Goal: Task Accomplishment & Management: Manage account settings

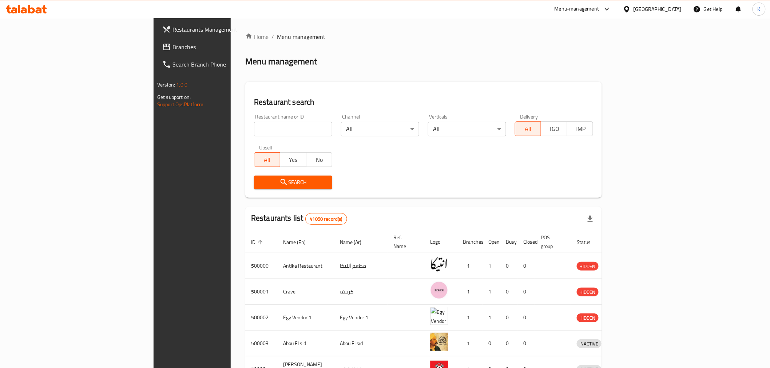
click at [261, 127] on input "search" at bounding box center [293, 129] width 78 height 15
paste input "708946"
type input "708946"
click button "Search" at bounding box center [293, 182] width 78 height 13
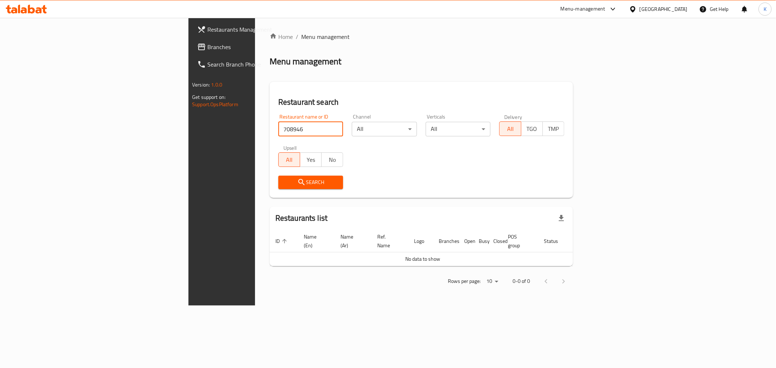
drag, startPoint x: 47, startPoint y: 47, endPoint x: 86, endPoint y: 42, distance: 39.2
click at [207, 47] on span "Branches" at bounding box center [259, 47] width 105 height 9
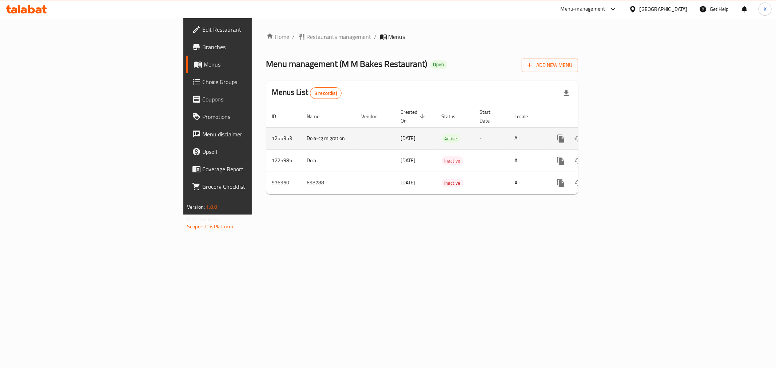
click at [618, 134] on icon "enhanced table" at bounding box center [613, 138] width 9 height 9
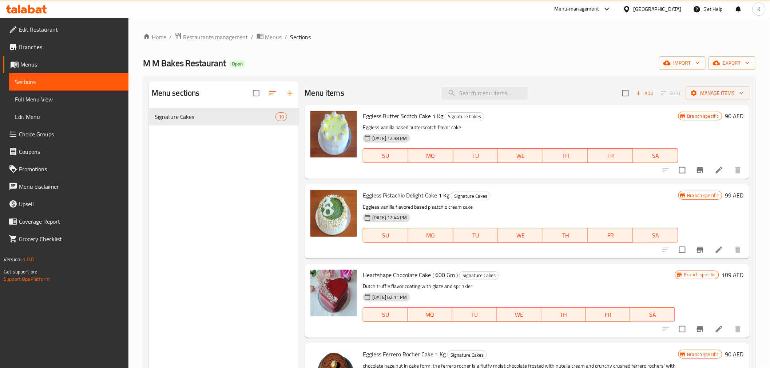
click at [50, 99] on span "Full Menu View" at bounding box center [69, 99] width 108 height 9
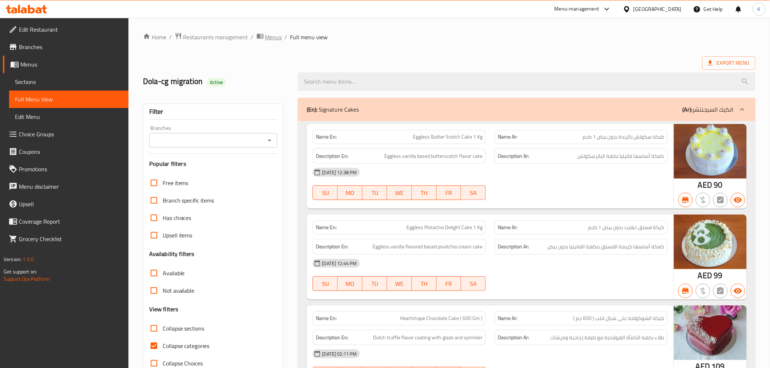
click at [266, 37] on span "Menus" at bounding box center [273, 37] width 17 height 9
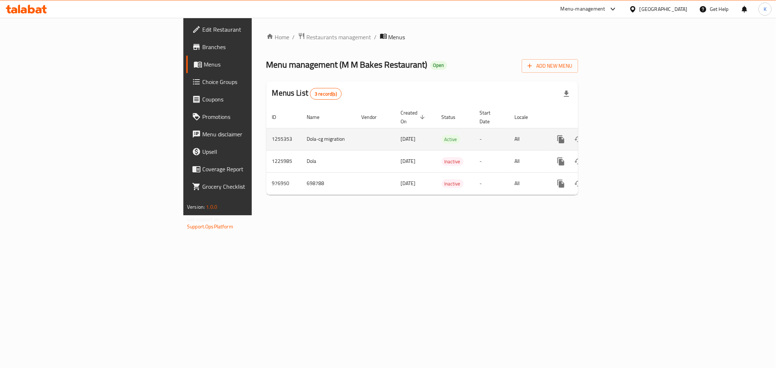
click at [622, 131] on link "enhanced table" at bounding box center [613, 139] width 17 height 17
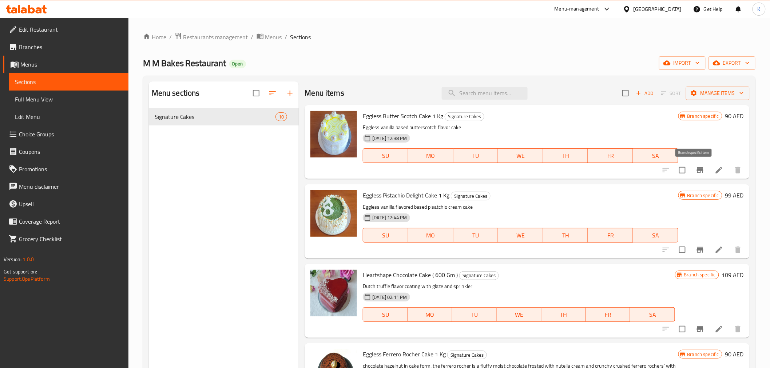
click at [696, 172] on icon "Branch-specific-item" at bounding box center [700, 170] width 9 height 9
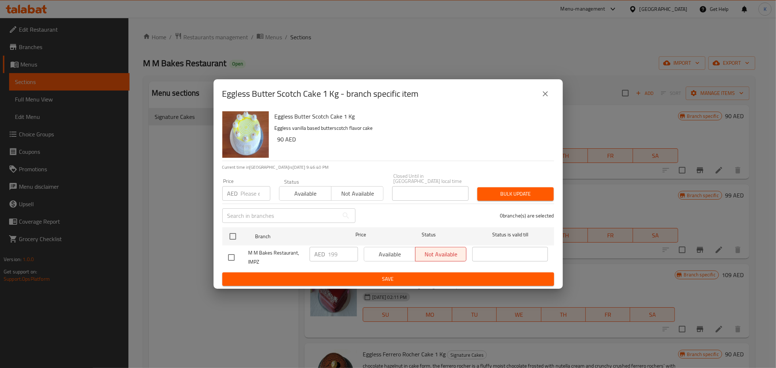
click at [544, 90] on icon "close" at bounding box center [545, 94] width 9 height 9
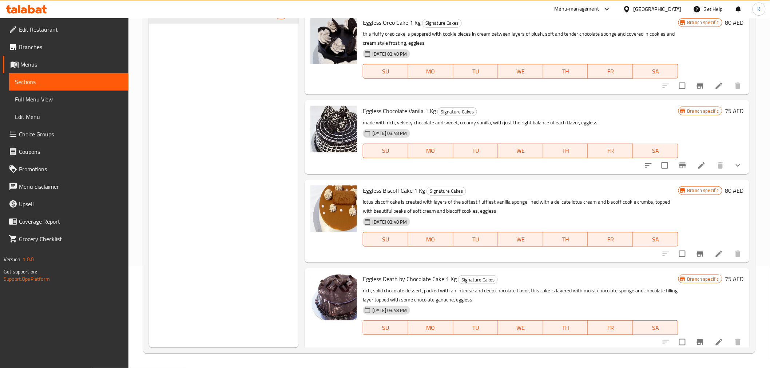
scroll to position [499, 0]
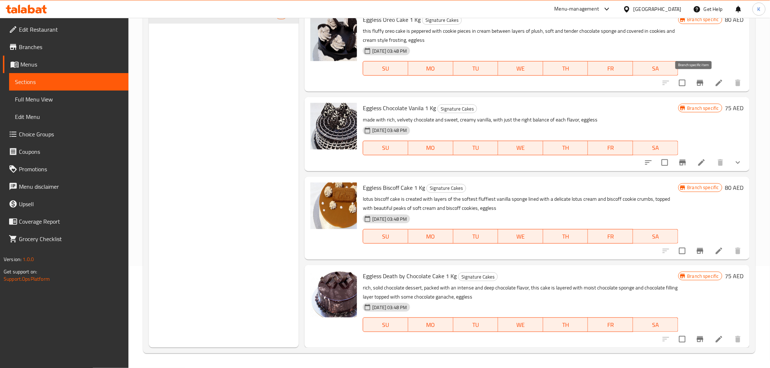
click at [696, 88] on button "Branch-specific-item" at bounding box center [699, 82] width 17 height 17
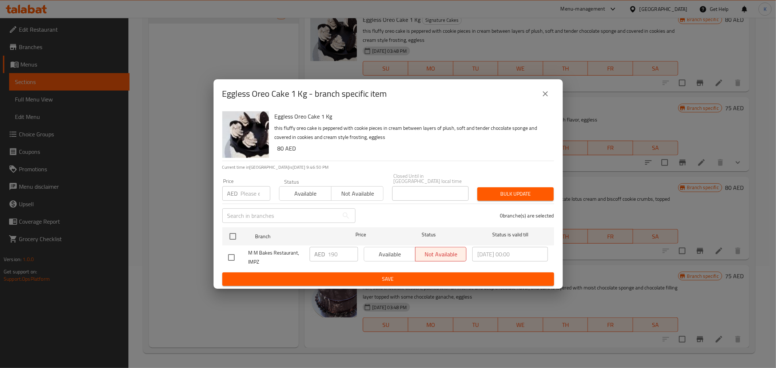
click at [270, 252] on span "M M Bakes Restaurant, IMPZ" at bounding box center [276, 258] width 55 height 18
copy span "M M Bakes Restaurant, IMPZ"
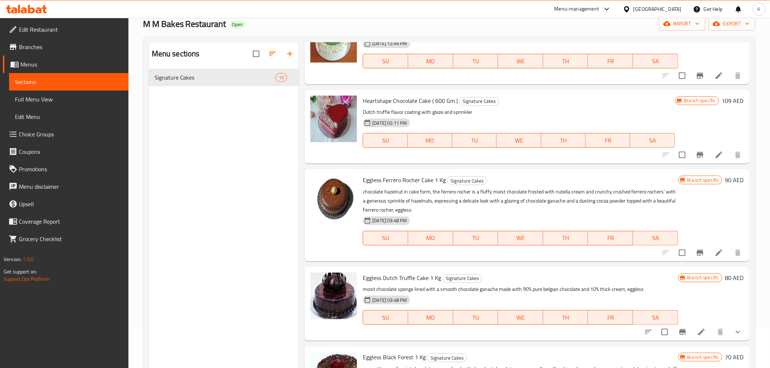
scroll to position [0, 0]
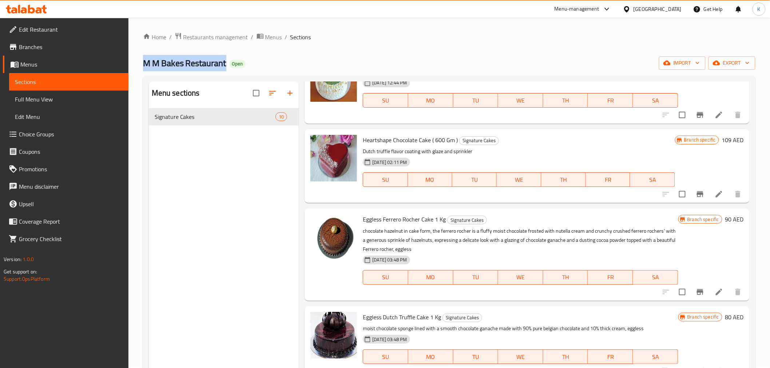
drag, startPoint x: 144, startPoint y: 62, endPoint x: 229, endPoint y: 64, distance: 84.1
click at [229, 64] on h2 "M M Bakes Restaurant Open" at bounding box center [194, 63] width 103 height 12
copy span "M M Bakes Restaurant"
click at [233, 41] on span "Restaurants management" at bounding box center [215, 37] width 65 height 9
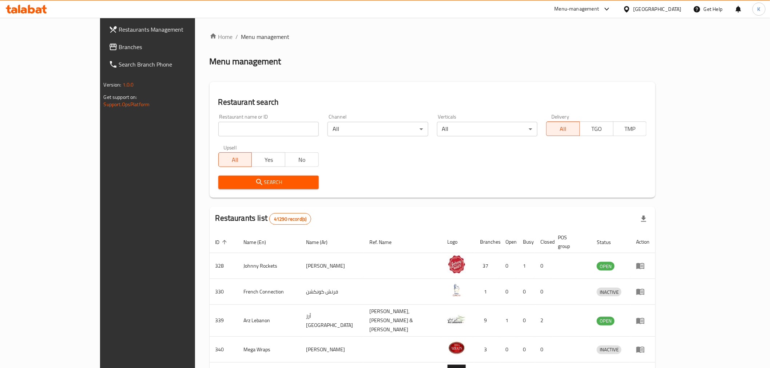
click at [660, 10] on div "United Arab Emirates" at bounding box center [658, 9] width 48 height 8
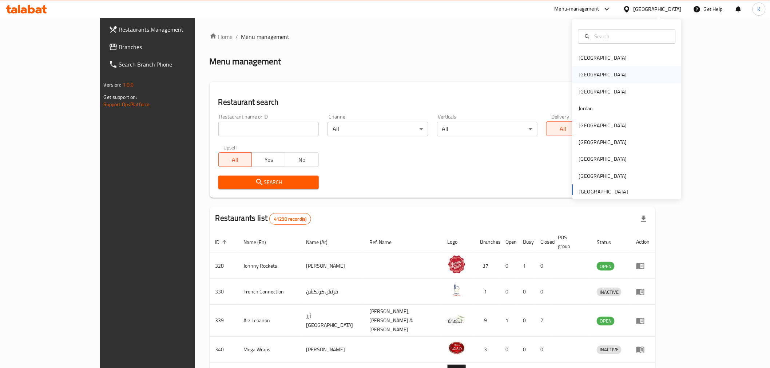
click at [579, 71] on div "[GEOGRAPHIC_DATA]" at bounding box center [603, 75] width 48 height 8
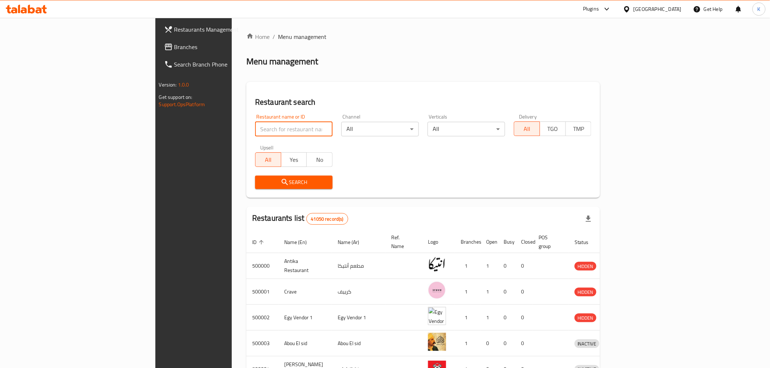
click at [255, 133] on input "search" at bounding box center [294, 129] width 78 height 15
click at [174, 43] on span "Branches" at bounding box center [226, 47] width 104 height 9
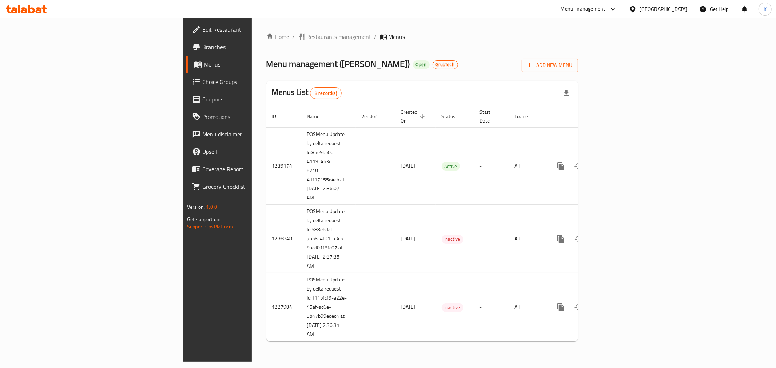
click at [186, 53] on link "Branches" at bounding box center [249, 46] width 127 height 17
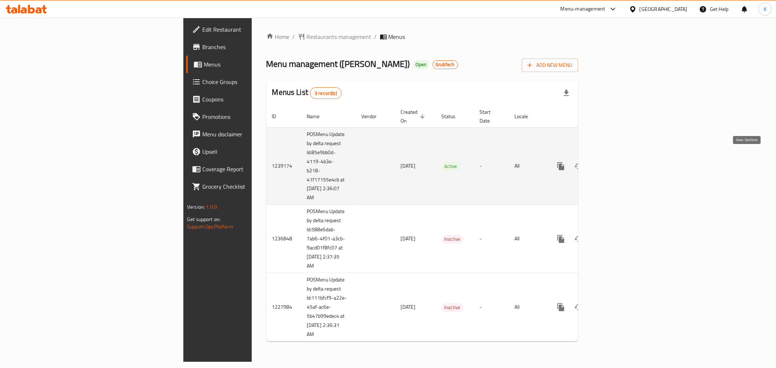
click at [622, 160] on link "enhanced table" at bounding box center [613, 166] width 17 height 17
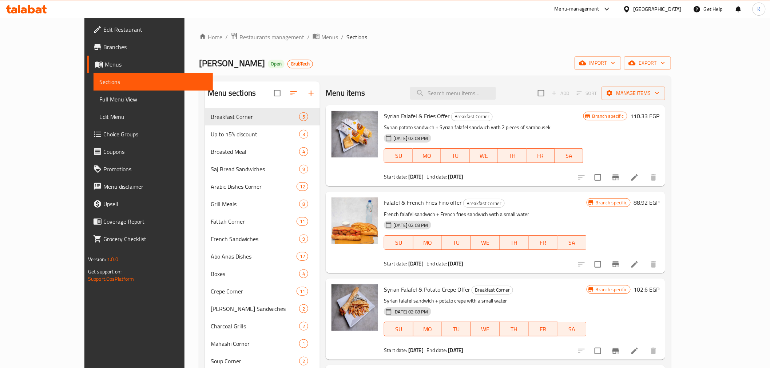
drag, startPoint x: 475, startPoint y: 266, endPoint x: 364, endPoint y: 266, distance: 110.3
click at [384, 266] on div "Start date: [DATE] End date: [DATE]" at bounding box center [485, 263] width 202 height 7
click at [408, 261] on b "[DATE]" at bounding box center [415, 263] width 15 height 9
click at [408, 264] on b "[DATE]" at bounding box center [415, 263] width 15 height 9
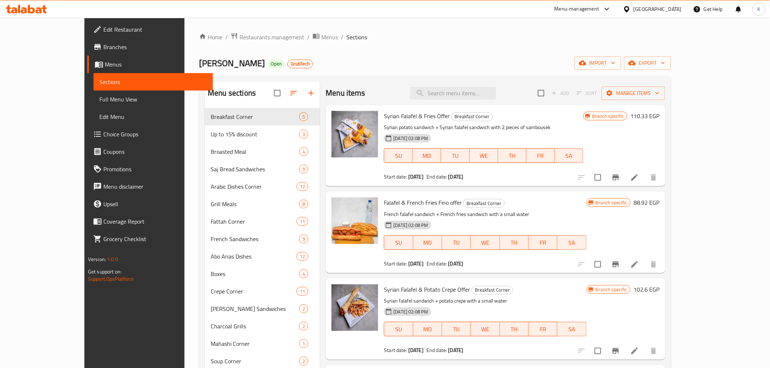
click at [408, 264] on b "[DATE]" at bounding box center [415, 263] width 15 height 9
click at [448, 263] on b "[DATE]" at bounding box center [455, 263] width 15 height 9
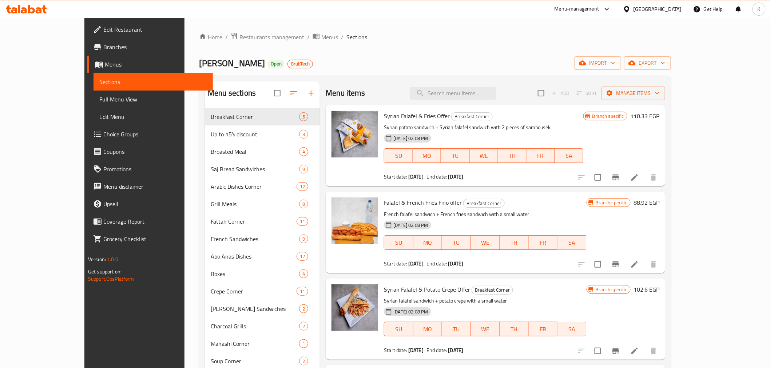
drag, startPoint x: 472, startPoint y: 266, endPoint x: 361, endPoint y: 261, distance: 111.1
click at [381, 261] on div "Falafel & French Fries Fino offer Breakfast Corner French falafel sandwich + Fr…" at bounding box center [485, 232] width 208 height 75
click at [384, 263] on span "Start date:" at bounding box center [395, 263] width 23 height 9
drag, startPoint x: 364, startPoint y: 263, endPoint x: 467, endPoint y: 264, distance: 102.3
click at [467, 264] on div "Start date: [DATE] End date: [DATE]" at bounding box center [485, 263] width 202 height 7
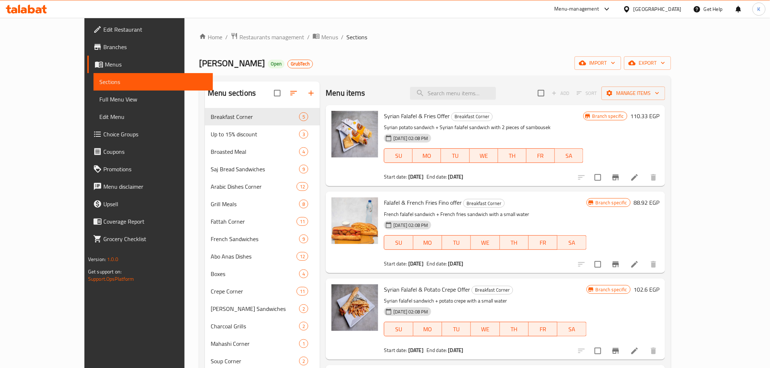
click at [470, 264] on div "Start date: [DATE] End date: [DATE]" at bounding box center [485, 263] width 202 height 7
click at [448, 265] on b "[DATE]" at bounding box center [455, 263] width 15 height 9
drag, startPoint x: 455, startPoint y: 266, endPoint x: 364, endPoint y: 263, distance: 91.0
click at [384, 263] on div "Start date: [DATE] End date: [DATE]" at bounding box center [485, 263] width 202 height 7
click at [384, 263] on span "Start date:" at bounding box center [395, 263] width 23 height 9
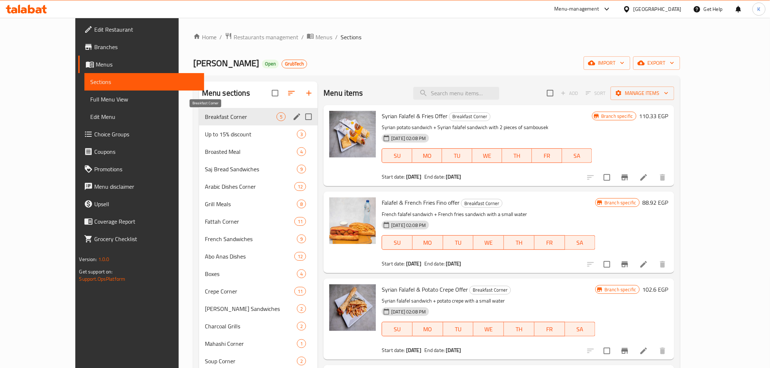
click at [205, 120] on span "Breakfast Corner" at bounding box center [241, 116] width 72 height 9
click at [199, 127] on div "Up to 15% discount 3" at bounding box center [258, 134] width 119 height 17
